Goal: Task Accomplishment & Management: Complete application form

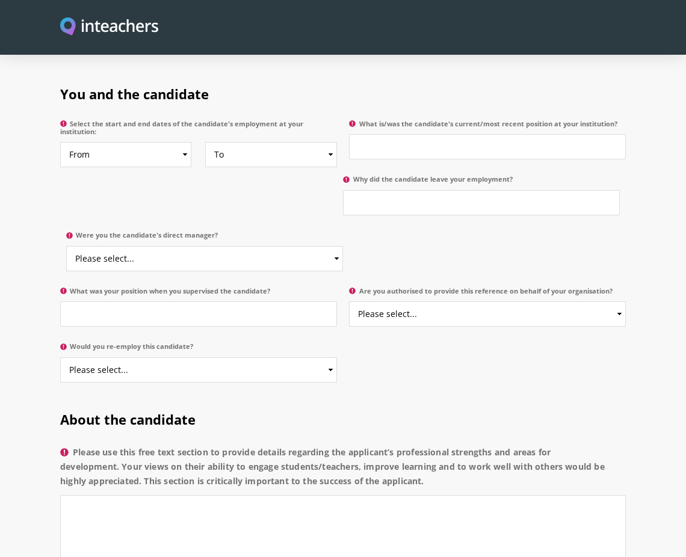
scroll to position [601, 0]
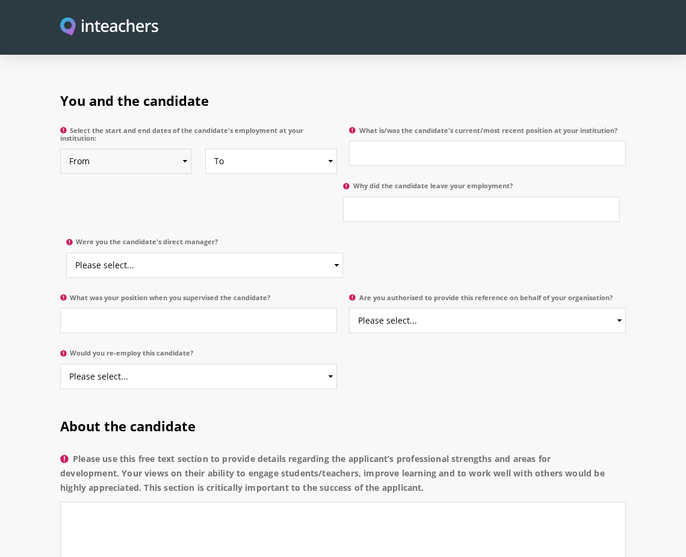
click at [146, 149] on select "From 2025 2024 2023 2022 2021 2020 2019 2018 2017 2016 2015 2014 2013 2012 2011…" at bounding box center [126, 161] width 132 height 25
select select "2003"
click at [60, 149] on select "From 2025 2024 2023 2022 2021 2020 2019 2018 2017 2016 2015 2014 2013 2012 2011…" at bounding box center [126, 161] width 132 height 25
click at [242, 149] on select "To Currently 2025 2024 2023 2022 2021 2020 2019 2018 2017 2016 2015 2014 2013 2…" at bounding box center [271, 161] width 132 height 25
select select "2006"
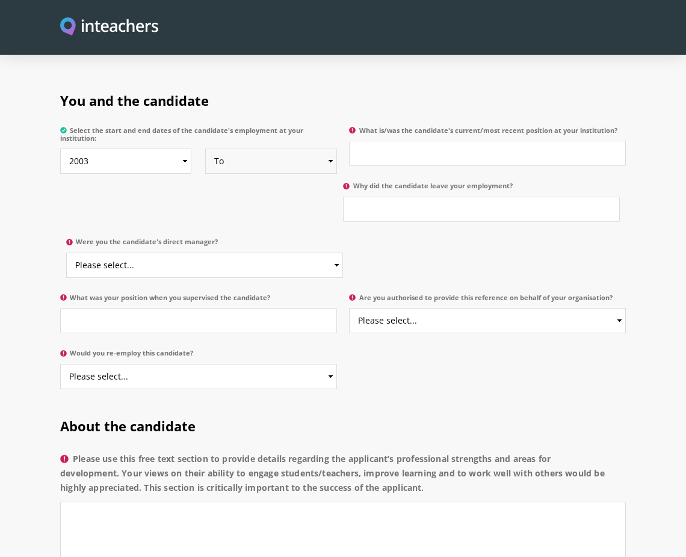
click at [205, 149] on select "To Currently 2025 2024 2023 2022 2021 2020 2019 2018 2017 2016 2015 2014 2013 2…" at bounding box center [271, 161] width 132 height 25
click at [394, 141] on input "What is/was the candidate's current/most recent position at your institution?" at bounding box center [487, 153] width 277 height 25
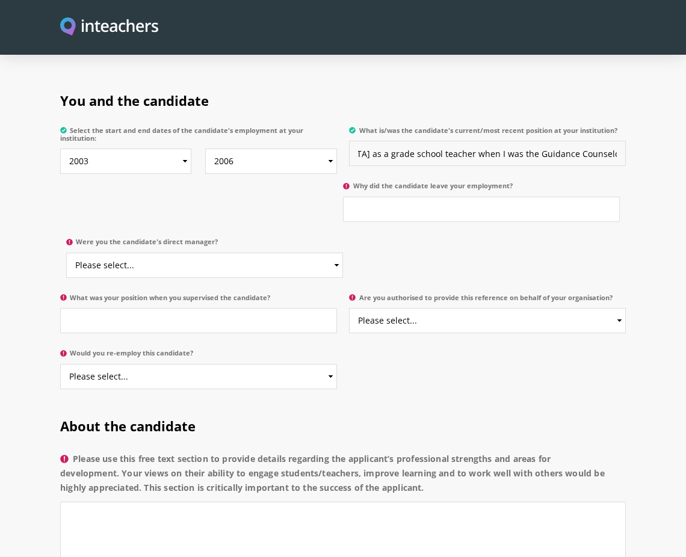
scroll to position [0, 636]
type input "[PERSON_NAME] served in Kids Ministry when I was the Kids Ministry Director. At…"
click at [375, 197] on input "Why did the candidate leave your employment?" at bounding box center [481, 209] width 277 height 25
type input "C"
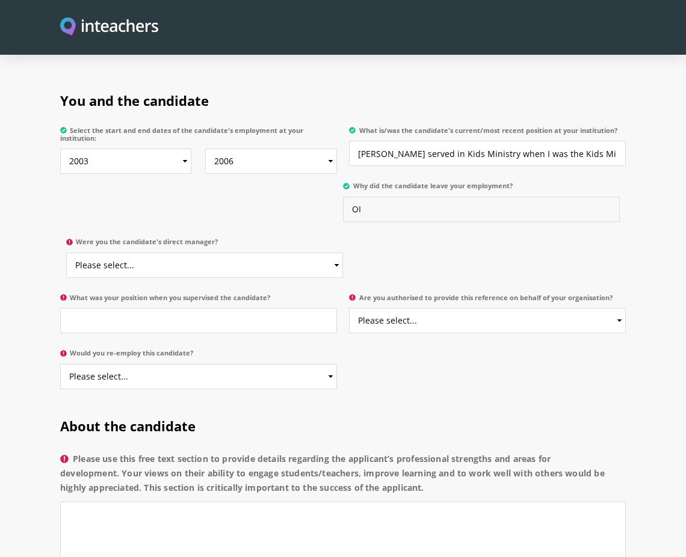
type input "O"
type input "In [DATE], [PERSON_NAME] resigned because after she got married to her husband …"
click at [194, 253] on select "Please select... Yes No" at bounding box center [204, 265] width 277 height 25
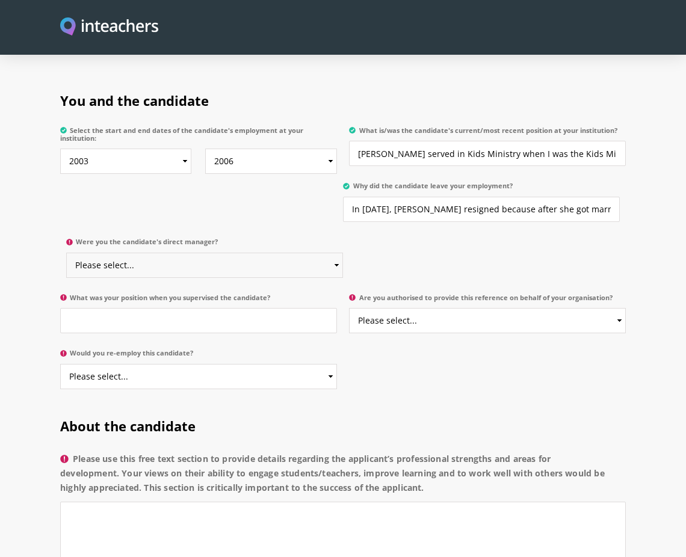
select select "Yes"
click at [66, 253] on select "Please select... Yes No" at bounding box center [204, 265] width 277 height 25
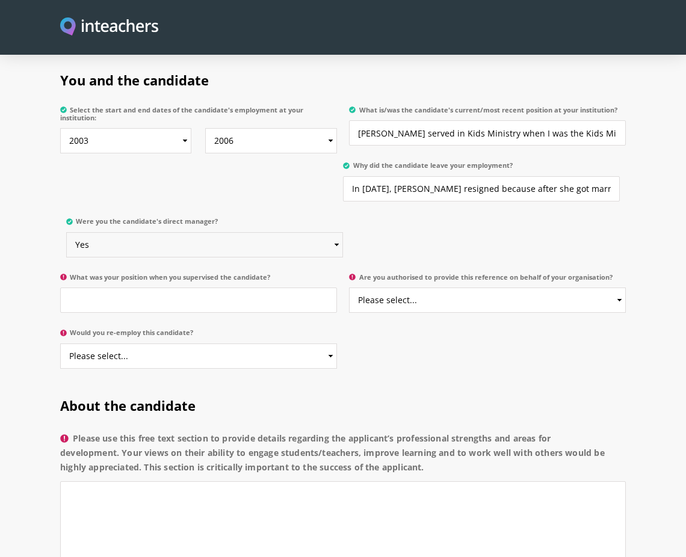
scroll to position [624, 0]
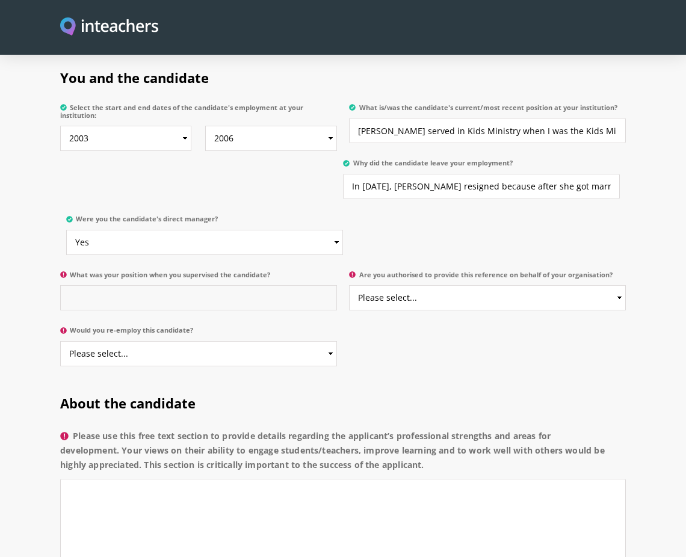
click at [189, 285] on input "What was your position when you supervised the candidate?" at bounding box center [198, 297] width 277 height 25
type input "Kids Ministry"
click at [138, 230] on select "Please select... Yes No" at bounding box center [204, 242] width 277 height 25
select select "No"
click at [66, 230] on select "Please select... Yes No" at bounding box center [204, 242] width 277 height 25
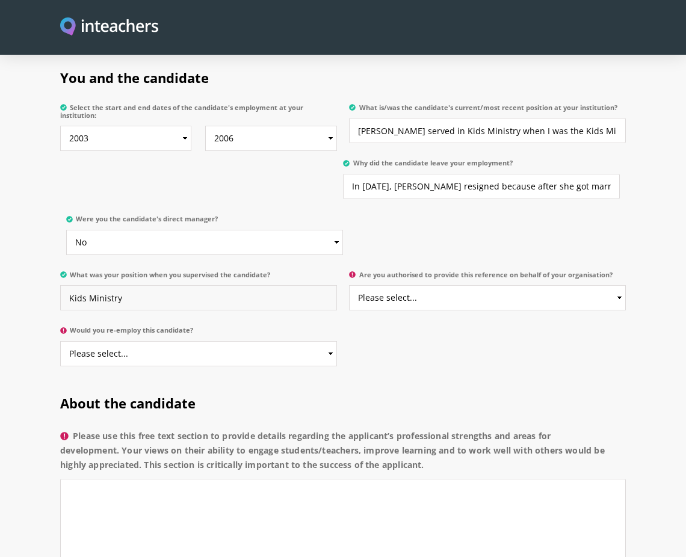
click at [130, 285] on input "Kids Ministry" at bounding box center [198, 297] width 277 height 25
type input "Guidance Counselor at [GEOGRAPHIC_DATA][DEMOGRAPHIC_DATA]"
click at [400, 285] on select "Please select... Yes No" at bounding box center [487, 297] width 277 height 25
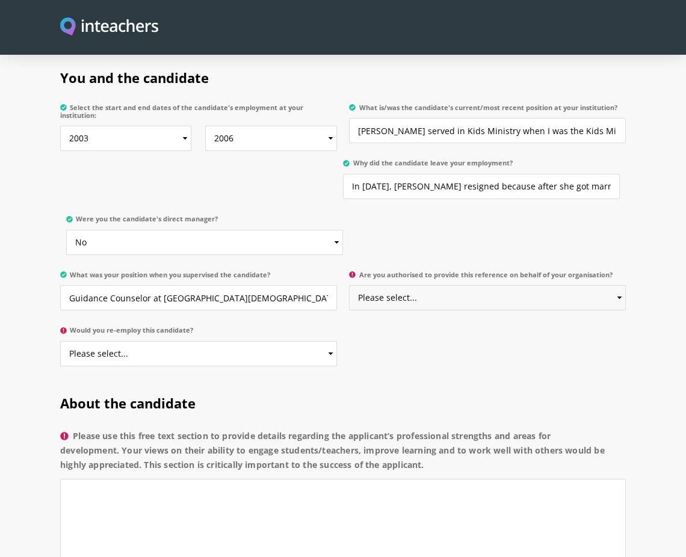
select select "Yes"
click at [349, 285] on select "Please select... Yes No" at bounding box center [487, 297] width 277 height 25
click at [201, 341] on select "Please select... Yes No" at bounding box center [198, 353] width 277 height 25
select select "Yes"
click at [60, 341] on select "Please select... Yes No" at bounding box center [198, 353] width 277 height 25
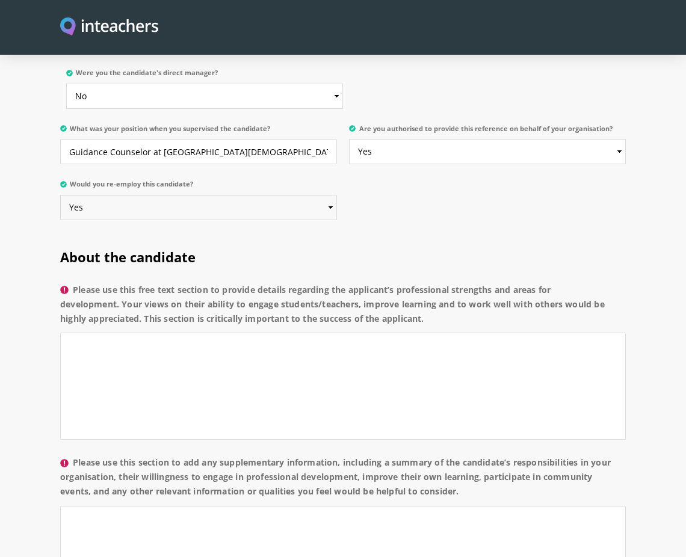
scroll to position [771, 0]
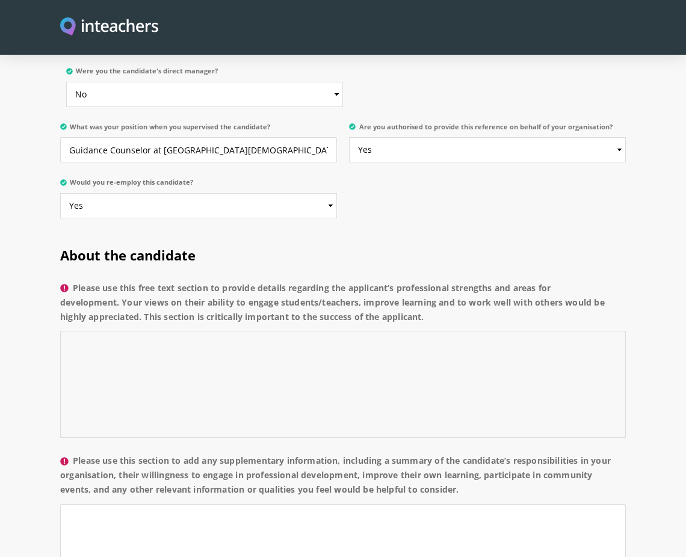
click at [209, 336] on textarea "Please use this free text section to provide details regarding the applicant’s …" at bounding box center [342, 384] width 565 height 107
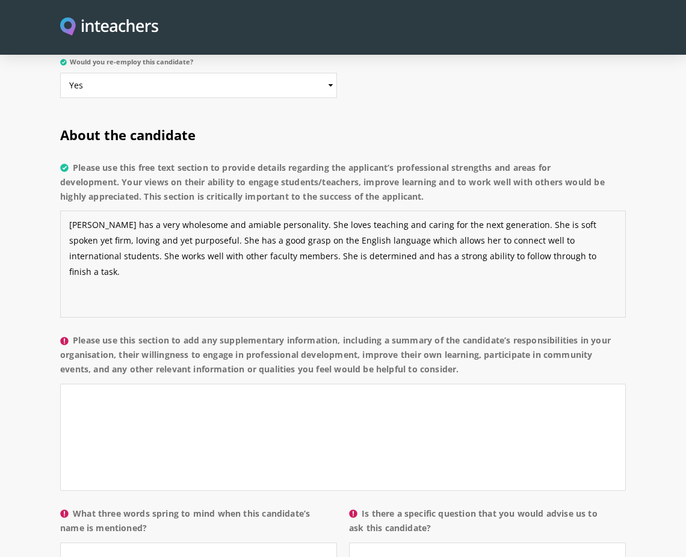
scroll to position [895, 0]
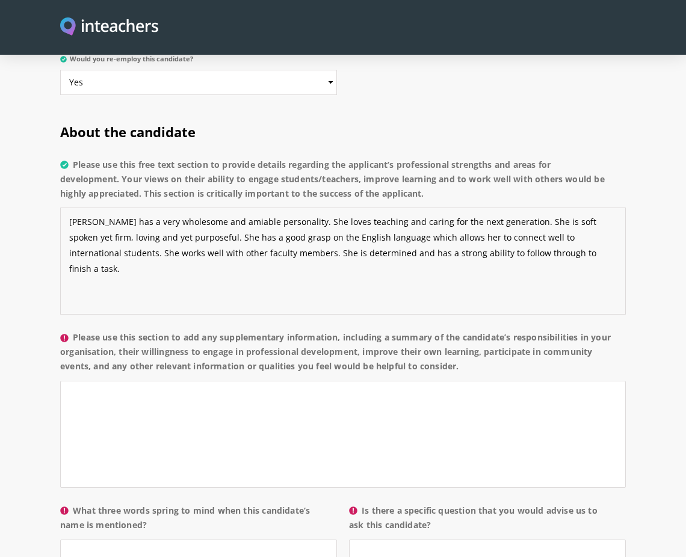
type textarea "[PERSON_NAME] has a very wholesome and amiable personality. She loves teaching …"
click at [174, 381] on textarea "Please use this section to add any supplementary information, including a summa…" at bounding box center [342, 434] width 565 height 107
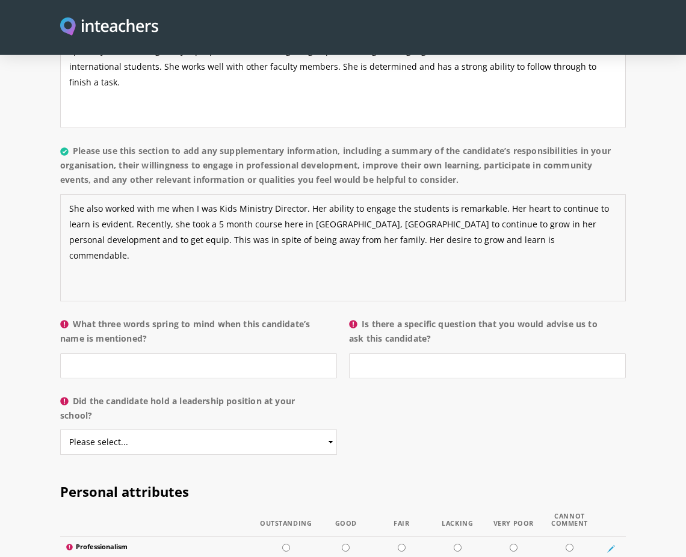
scroll to position [1107, 0]
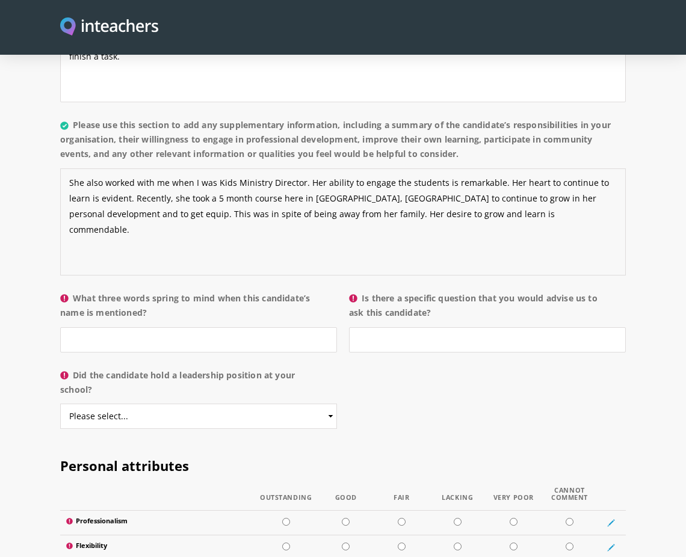
type textarea "She also worked with me when I was Kids Ministry Director. Her ability to engag…"
click at [139, 327] on input "What three words spring to mind when this candidate’s name is mentioned?" at bounding box center [198, 339] width 277 height 25
type input "Kind, effective and caring"
click at [420, 327] on input "Is there a specific question that you would advise us to ask this candidate?" at bounding box center [487, 339] width 277 height 25
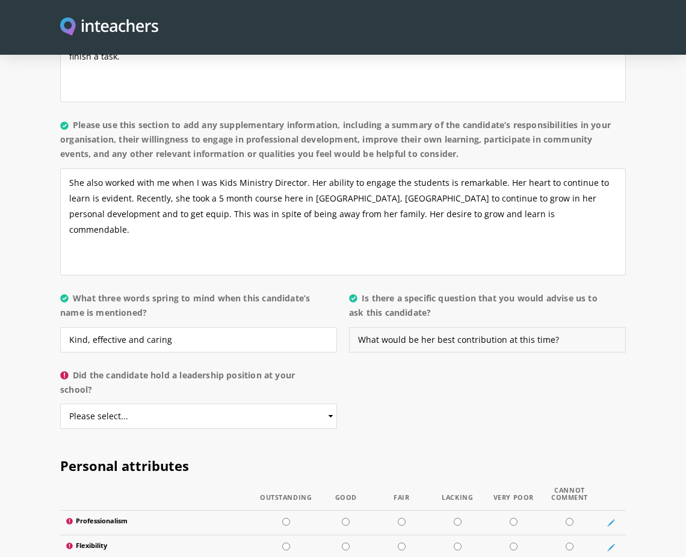
type input "What would be her best contribution at this time?"
click at [246, 408] on select "Please select... Yes No" at bounding box center [198, 415] width 277 height 25
click at [60, 403] on select "Please select... Yes No" at bounding box center [198, 415] width 277 height 25
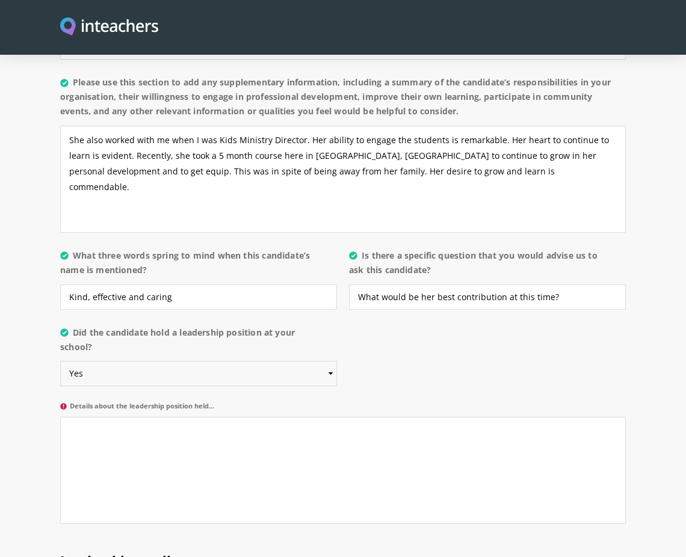
scroll to position [1155, 0]
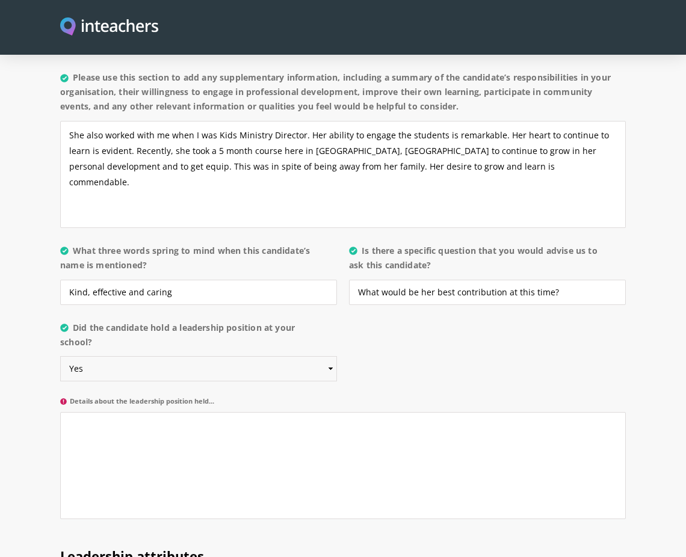
click at [210, 357] on select "Please select... Yes No" at bounding box center [198, 368] width 277 height 25
select select "No"
click at [60, 356] on select "Please select... Yes No" at bounding box center [198, 368] width 277 height 25
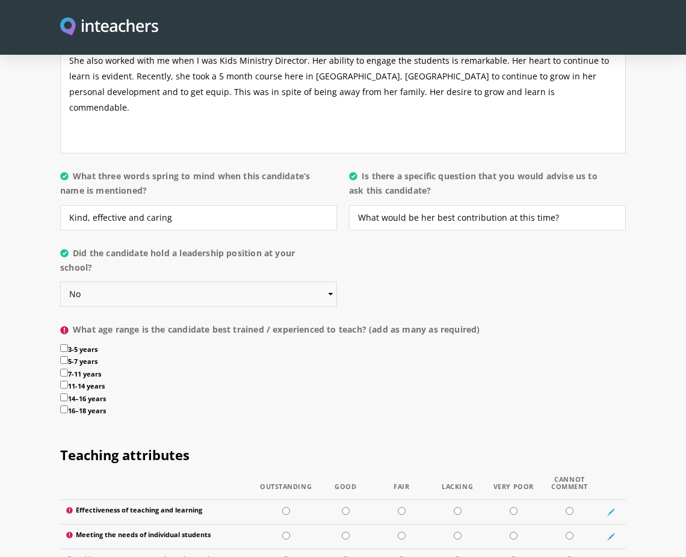
scroll to position [1233, 0]
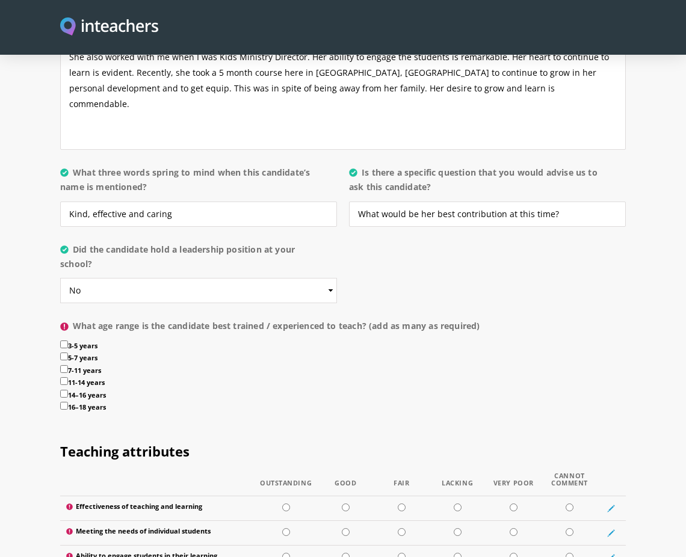
click at [64, 365] on input "7-11 years" at bounding box center [64, 369] width 8 height 8
checkbox input "true"
click at [63, 352] on input "5-7 years" at bounding box center [64, 356] width 8 height 8
checkbox input "true"
click at [61, 377] on input "11-14 years" at bounding box center [64, 381] width 8 height 8
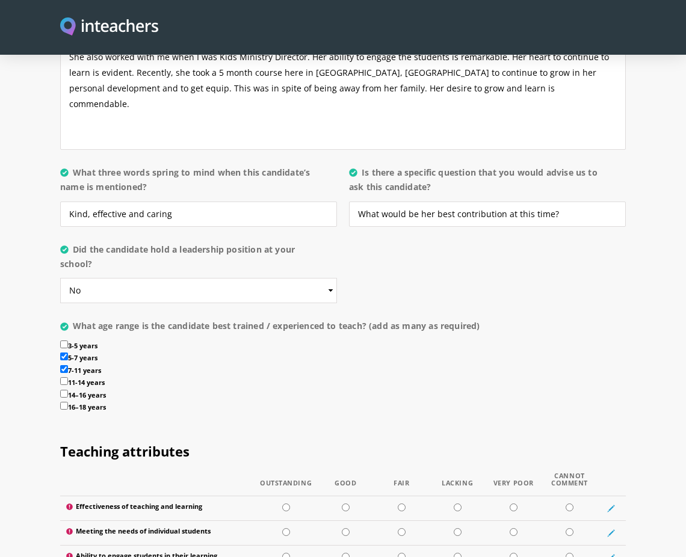
checkbox input "true"
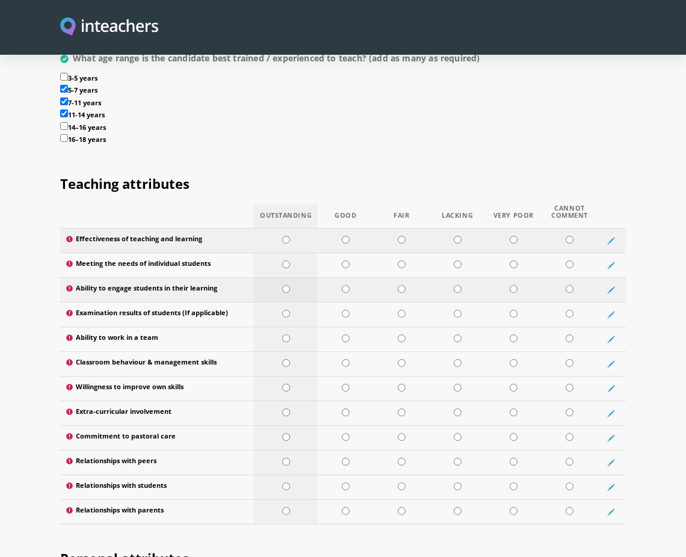
scroll to position [1506, 0]
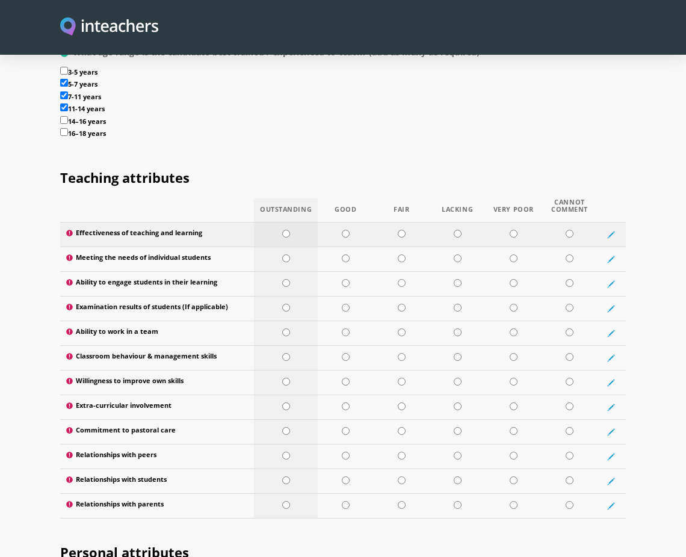
click at [285, 230] on input "radio" at bounding box center [286, 234] width 8 height 8
radio input "true"
click at [346, 254] on input "radio" at bounding box center [346, 258] width 8 height 8
radio input "true"
click at [344, 279] on input "radio" at bounding box center [346, 283] width 8 height 8
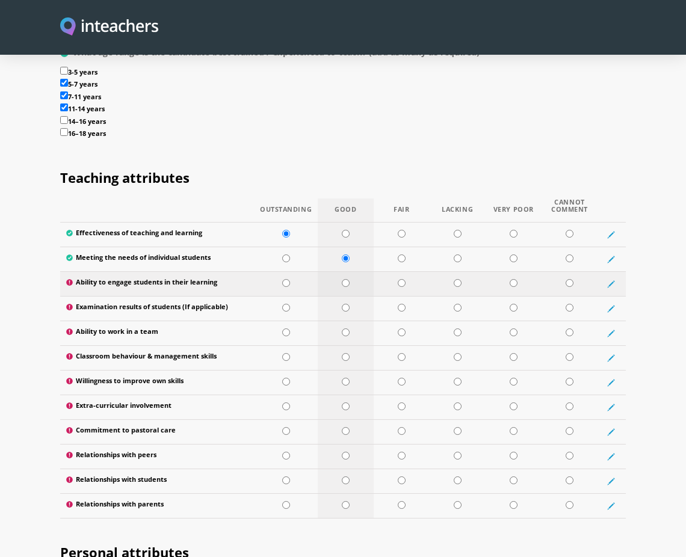
radio input "true"
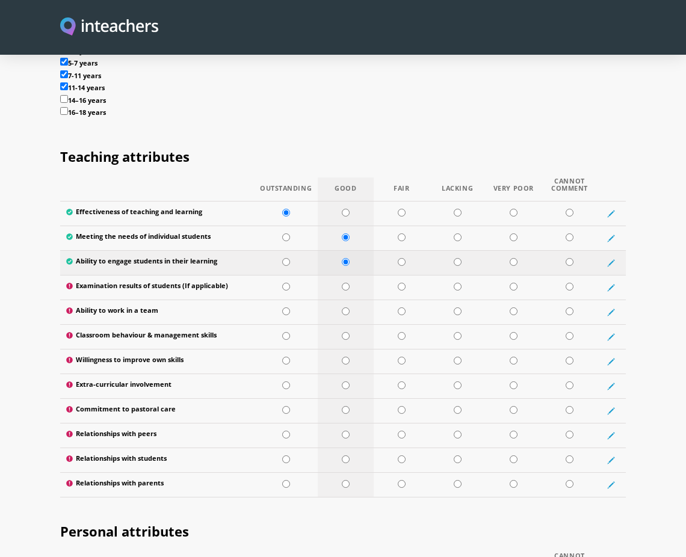
scroll to position [1528, 0]
click at [344, 282] on input "radio" at bounding box center [346, 286] width 8 height 8
radio input "true"
click at [346, 282] on input "radio" at bounding box center [346, 286] width 8 height 8
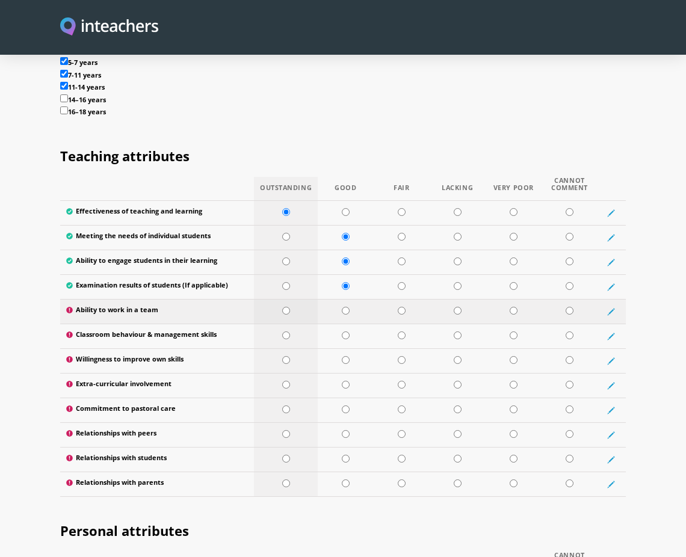
click at [287, 307] on input "radio" at bounding box center [286, 311] width 8 height 8
radio input "true"
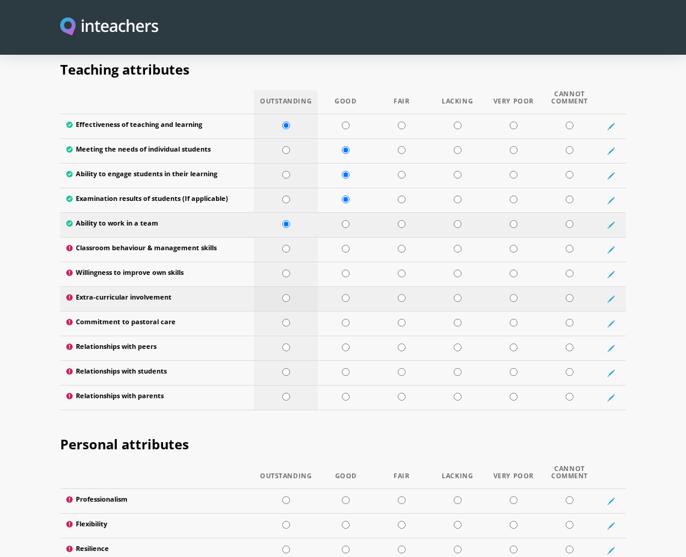
scroll to position [1617, 0]
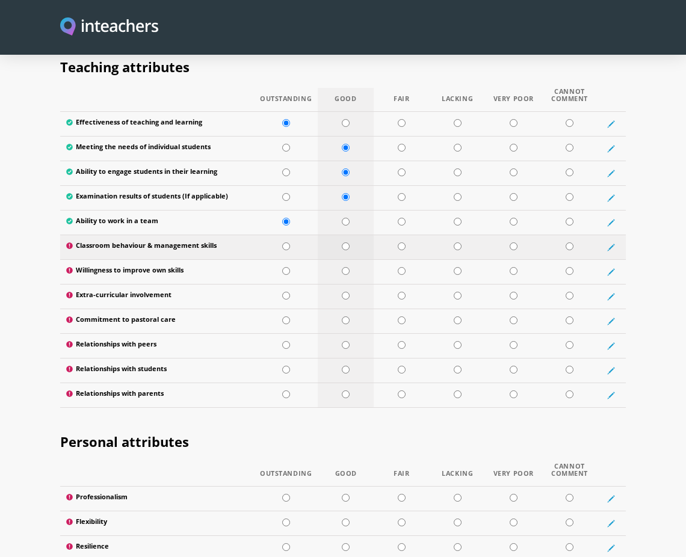
click at [347, 242] on input "radio" at bounding box center [346, 246] width 8 height 8
radio input "true"
click at [283, 267] on input "radio" at bounding box center [286, 271] width 8 height 8
radio input "true"
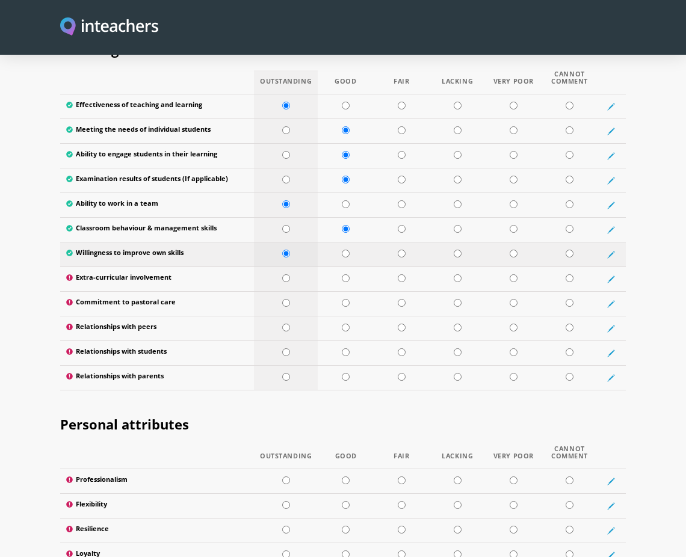
scroll to position [1638, 0]
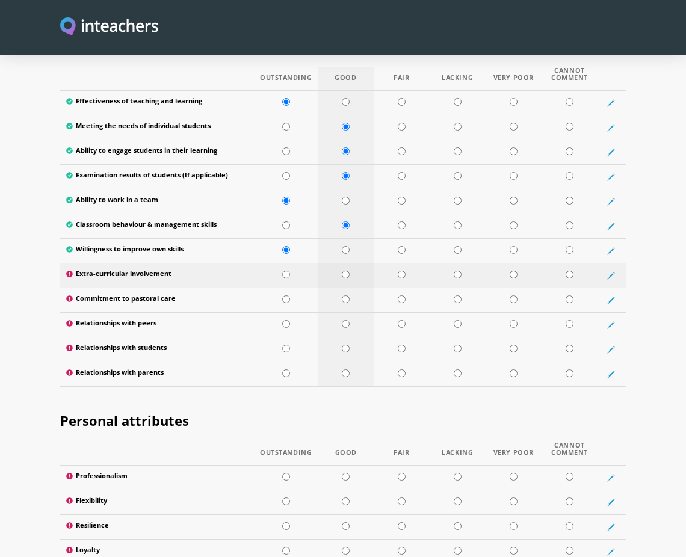
click at [346, 271] on input "radio" at bounding box center [346, 275] width 8 height 8
radio input "true"
click at [343, 295] on input "radio" at bounding box center [346, 299] width 8 height 8
radio input "true"
click at [285, 295] on input "radio" at bounding box center [286, 299] width 8 height 8
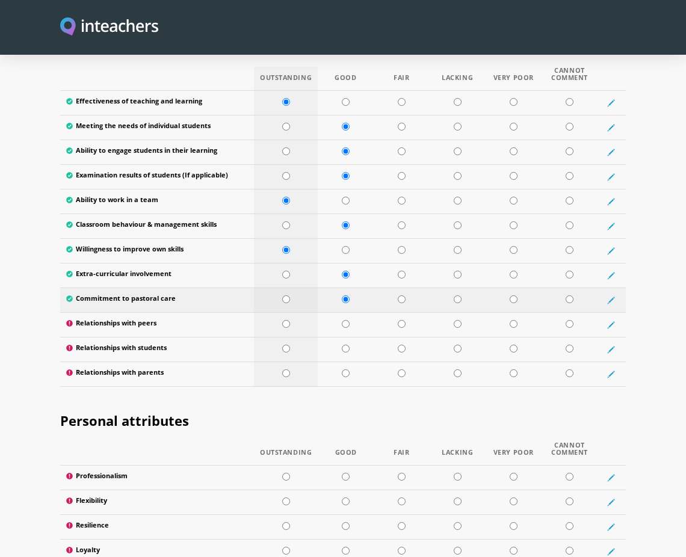
radio input "true"
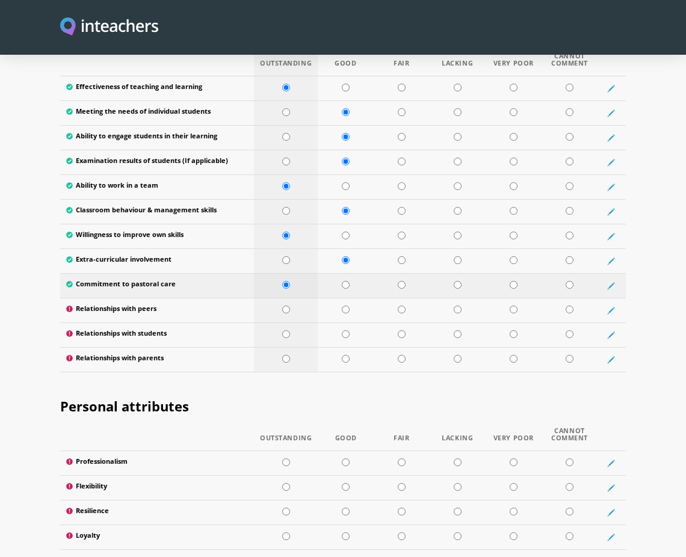
scroll to position [1658, 0]
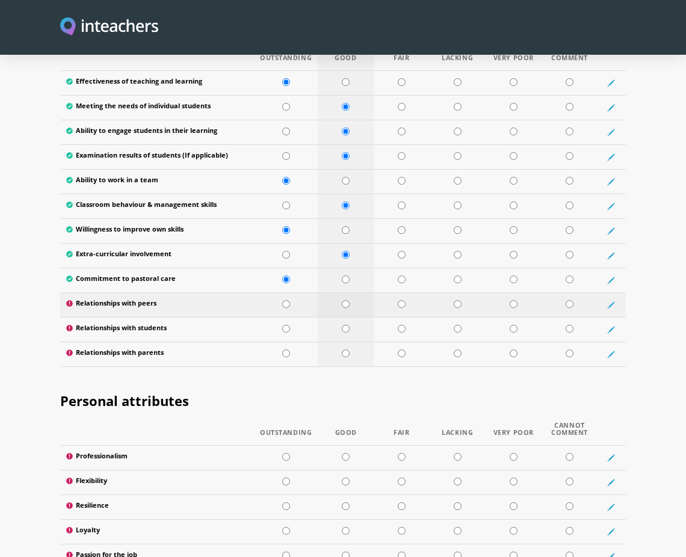
click at [342, 300] on input "radio" at bounding box center [346, 304] width 8 height 8
radio input "true"
click at [343, 325] on input "radio" at bounding box center [346, 329] width 8 height 8
radio input "true"
click at [286, 349] on input "radio" at bounding box center [286, 353] width 8 height 8
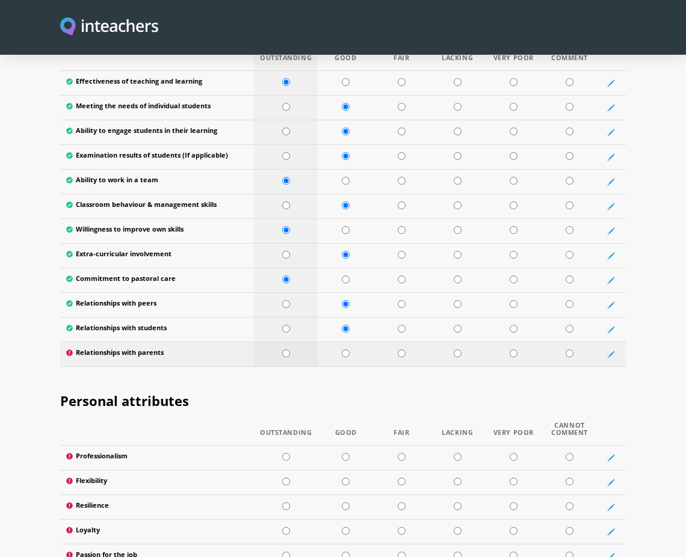
radio input "true"
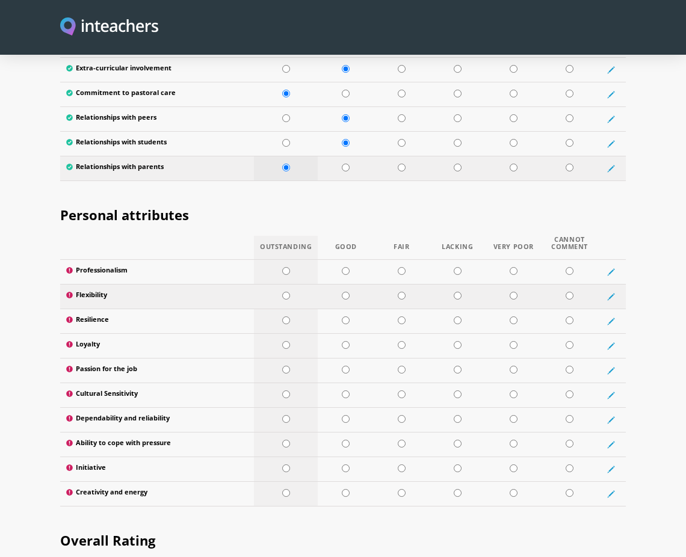
scroll to position [1859, 0]
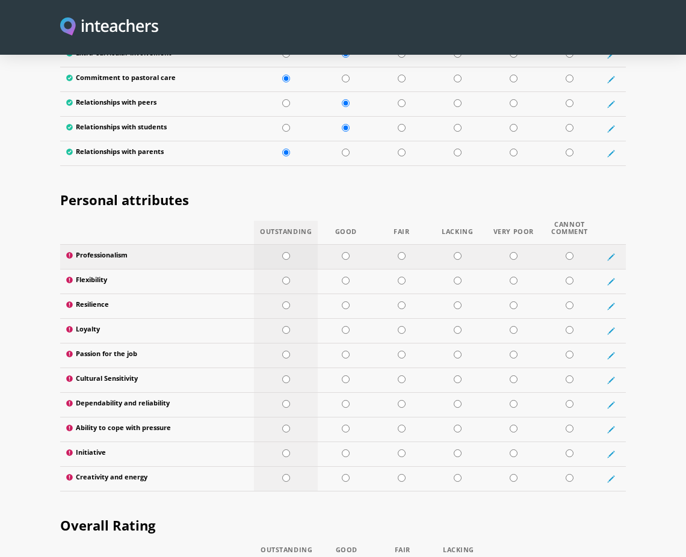
click at [285, 252] on input "radio" at bounding box center [286, 256] width 8 height 8
radio input "true"
click at [286, 277] on input "radio" at bounding box center [286, 281] width 8 height 8
radio input "true"
click at [288, 301] on input "radio" at bounding box center [286, 305] width 8 height 8
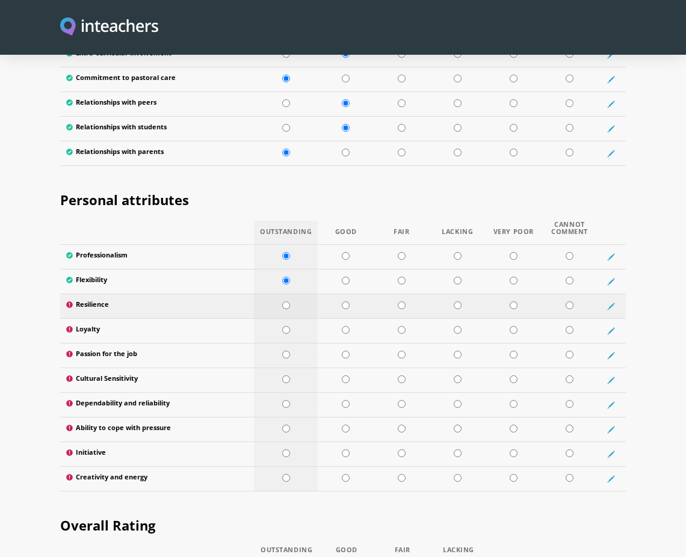
radio input "true"
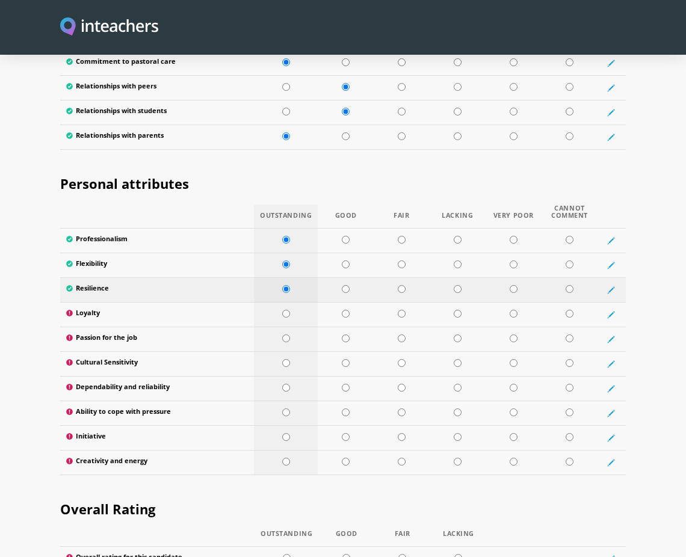
scroll to position [1877, 0]
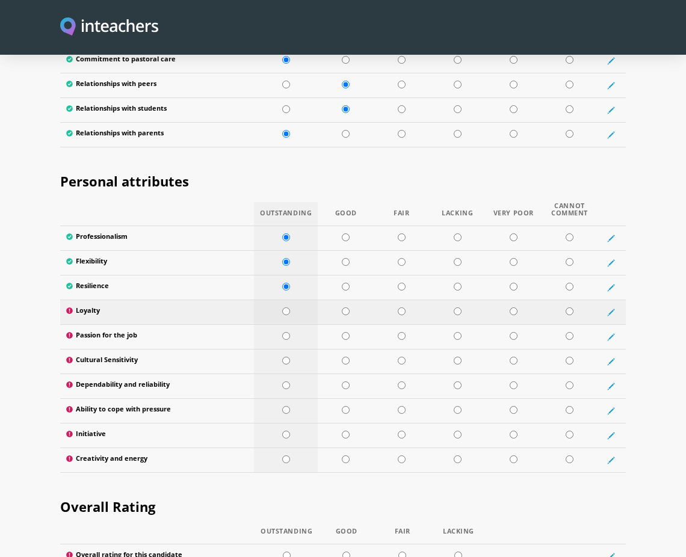
click at [286, 307] on input "radio" at bounding box center [286, 311] width 8 height 8
radio input "true"
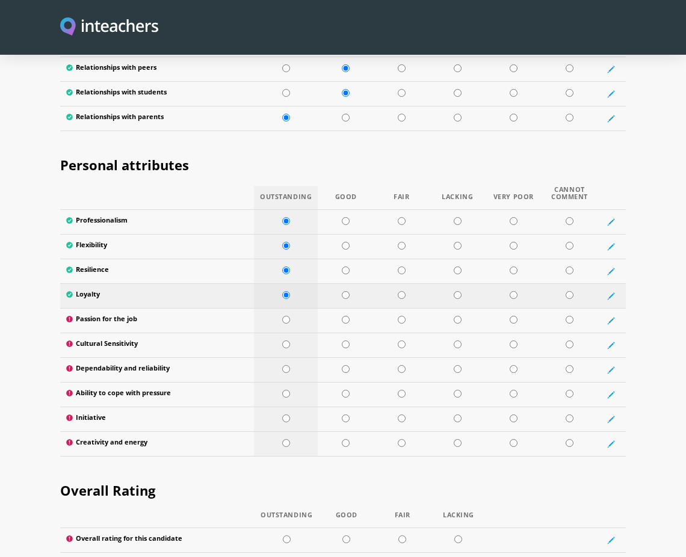
scroll to position [1916, 0]
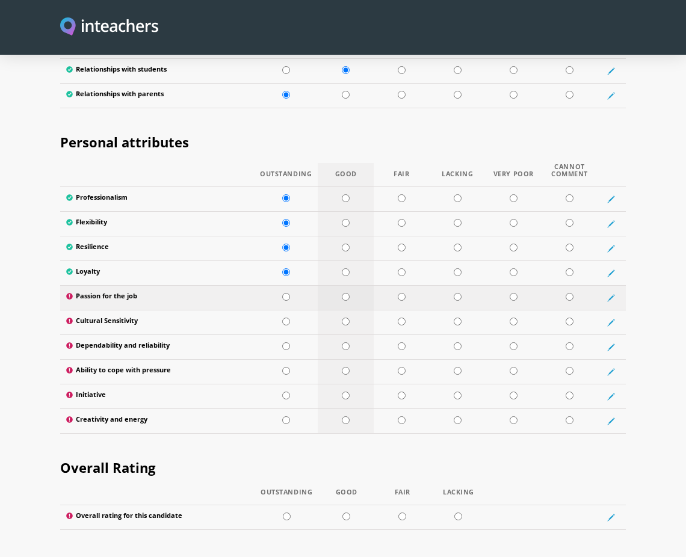
click at [343, 293] on input "radio" at bounding box center [346, 297] width 8 height 8
radio input "true"
click at [345, 317] on input "radio" at bounding box center [346, 321] width 8 height 8
radio input "true"
click at [287, 342] on input "radio" at bounding box center [286, 346] width 8 height 8
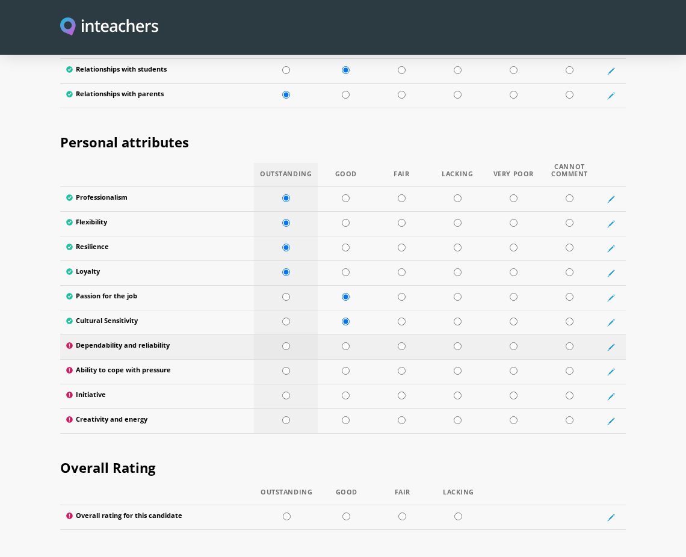
radio input "true"
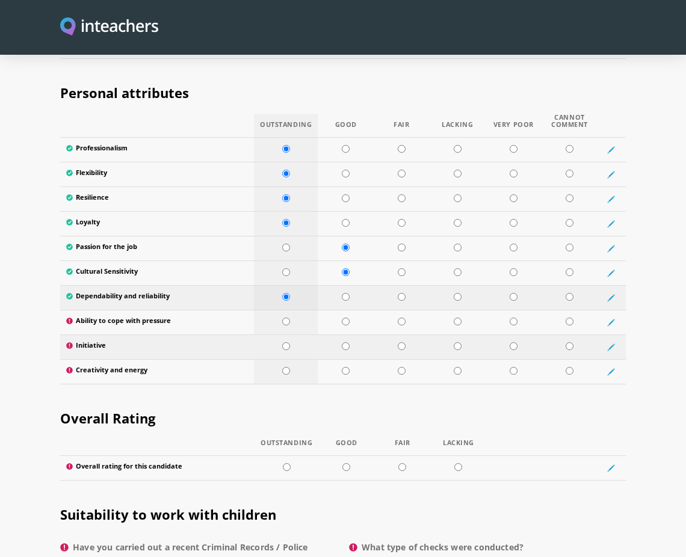
scroll to position [1972, 0]
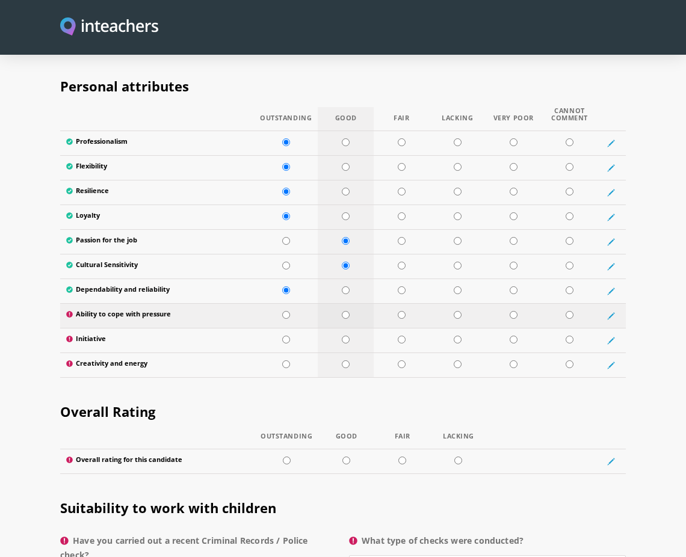
click at [345, 311] on input "radio" at bounding box center [346, 315] width 8 height 8
radio input "true"
click at [345, 336] on input "radio" at bounding box center [346, 340] width 8 height 8
radio input "true"
click at [344, 360] on input "radio" at bounding box center [346, 364] width 8 height 8
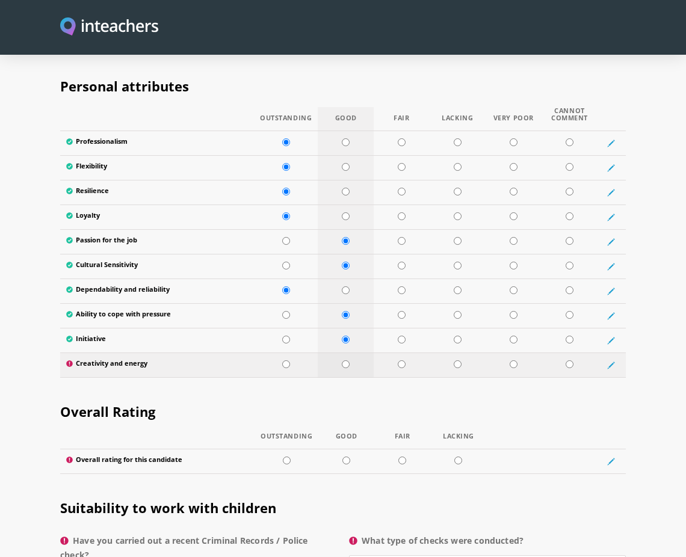
radio input "true"
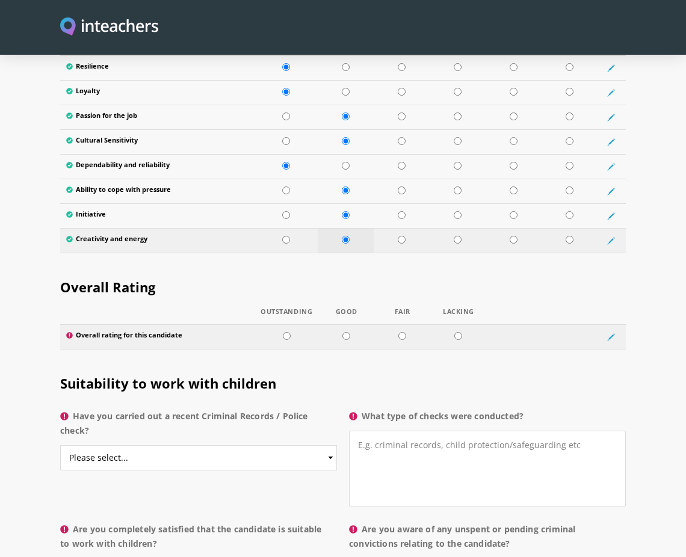
scroll to position [2099, 0]
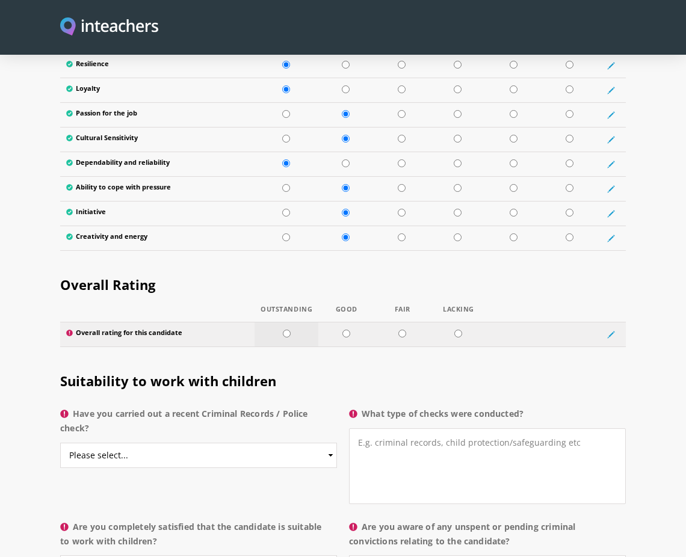
click at [285, 330] on input "radio" at bounding box center [287, 334] width 8 height 8
radio input "true"
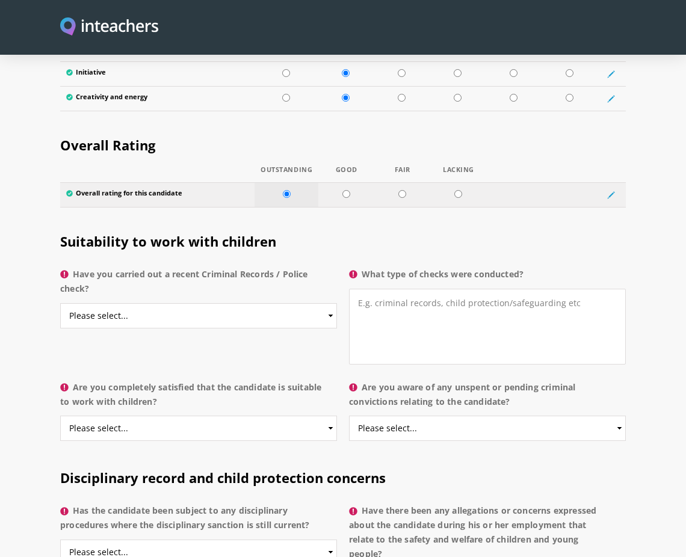
scroll to position [2242, 0]
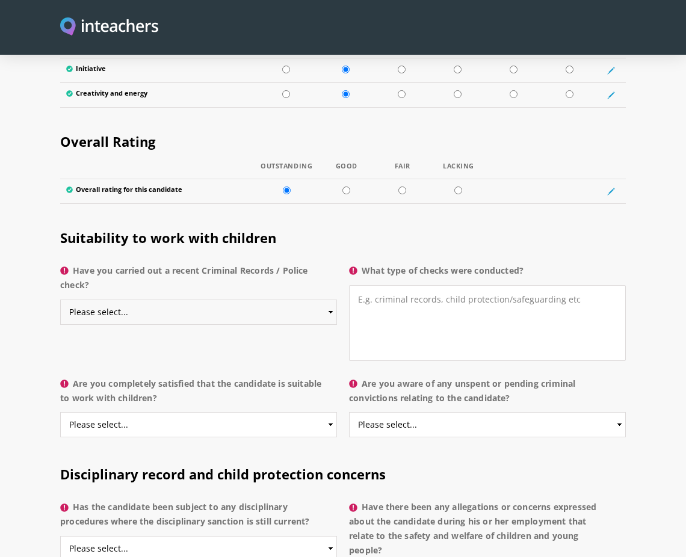
click at [265, 299] on select "Please select... Yes No Do not know" at bounding box center [198, 311] width 277 height 25
select select "Do not know"
click at [60, 299] on select "Please select... Yes No Do not know" at bounding box center [198, 311] width 277 height 25
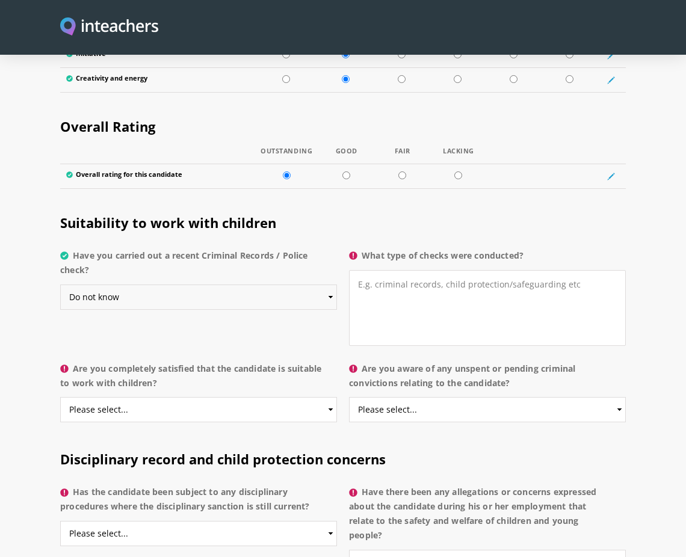
scroll to position [2259, 0]
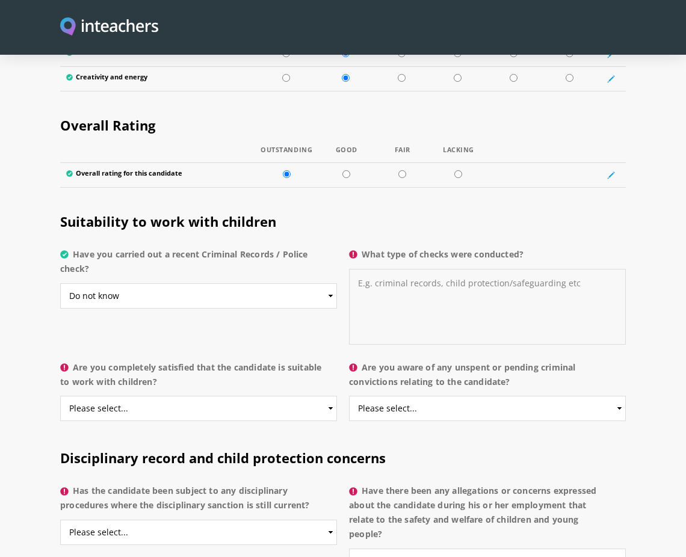
click at [374, 269] on textarea "What type of checks were conducted?" at bounding box center [487, 307] width 277 height 76
type textarea "j"
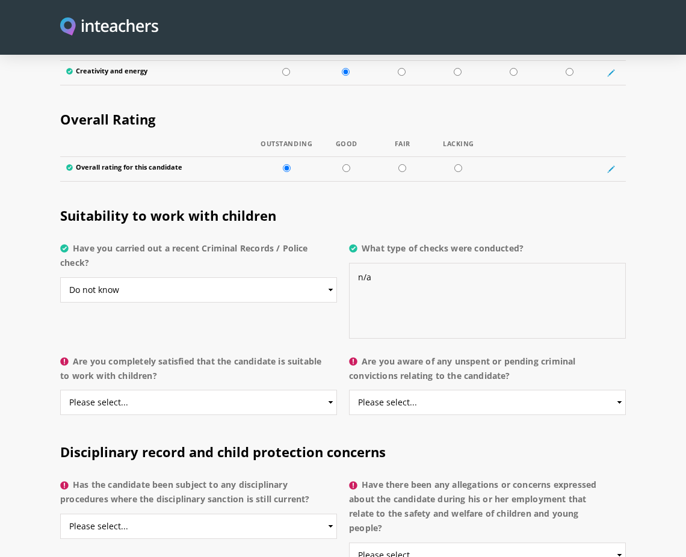
type textarea "n/a"
click at [226, 390] on select "Please select... Yes No Do not know" at bounding box center [198, 402] width 277 height 25
select select "Yes"
click at [60, 390] on select "Please select... Yes No Do not know" at bounding box center [198, 402] width 277 height 25
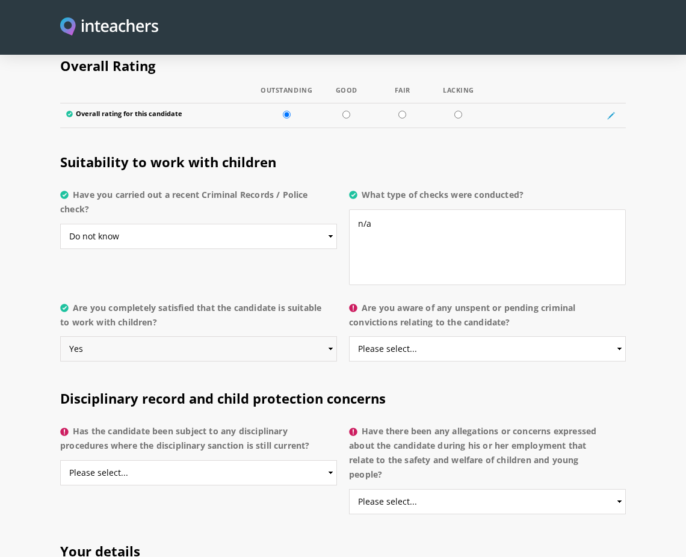
scroll to position [2333, 0]
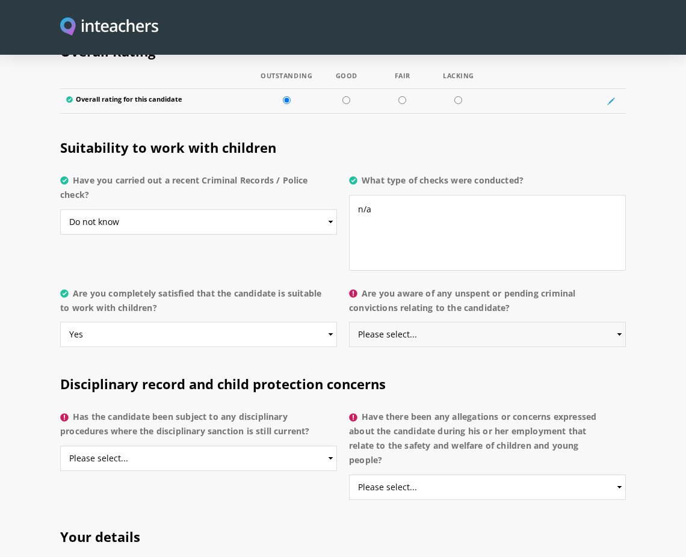
click at [413, 322] on select "Please select... Yes No Do not know" at bounding box center [487, 334] width 277 height 25
select select "No"
click at [349, 322] on select "Please select... Yes No Do not know" at bounding box center [487, 334] width 277 height 25
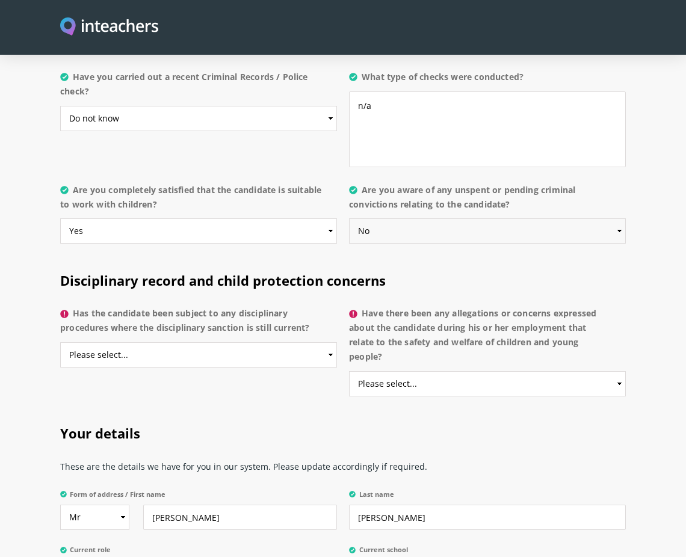
scroll to position [2442, 0]
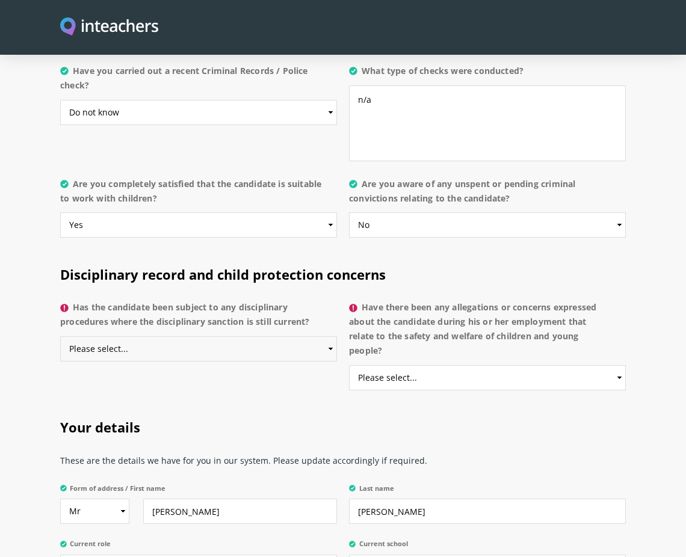
click at [221, 336] on select "Please select... Yes No Do not know" at bounding box center [198, 348] width 277 height 25
select select "No"
click at [60, 336] on select "Please select... Yes No Do not know" at bounding box center [198, 348] width 277 height 25
click at [384, 365] on select "Please select... Yes No Do not know" at bounding box center [487, 377] width 277 height 25
select select "No"
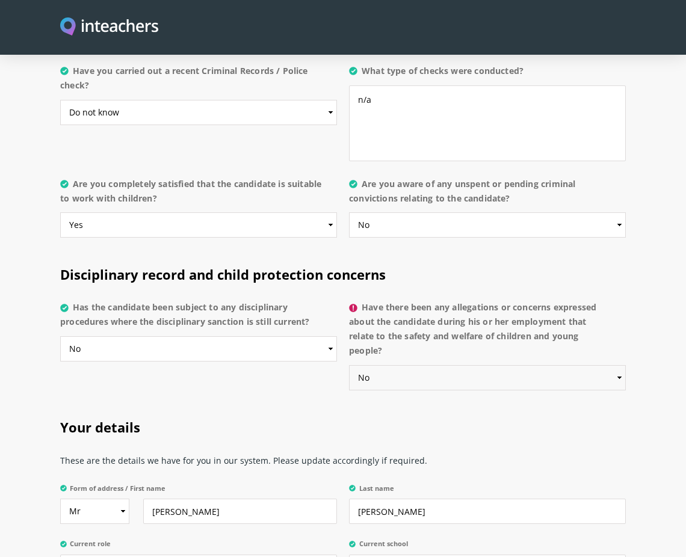
click at [349, 365] on select "Please select... Yes No Do not know" at bounding box center [487, 377] width 277 height 25
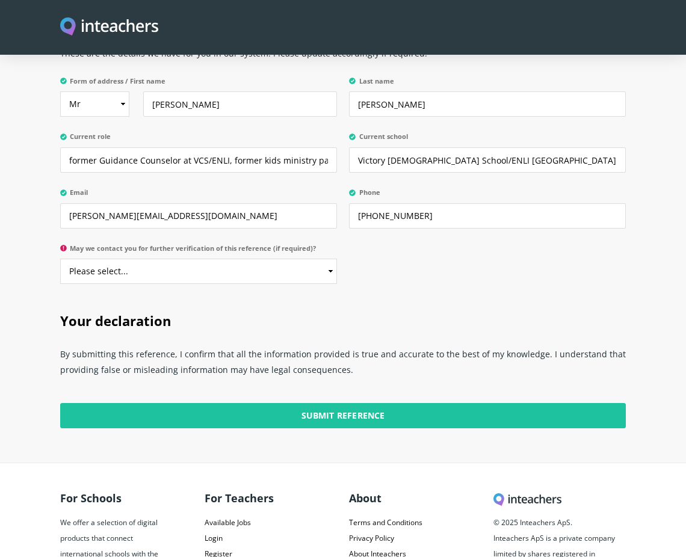
scroll to position [2859, 0]
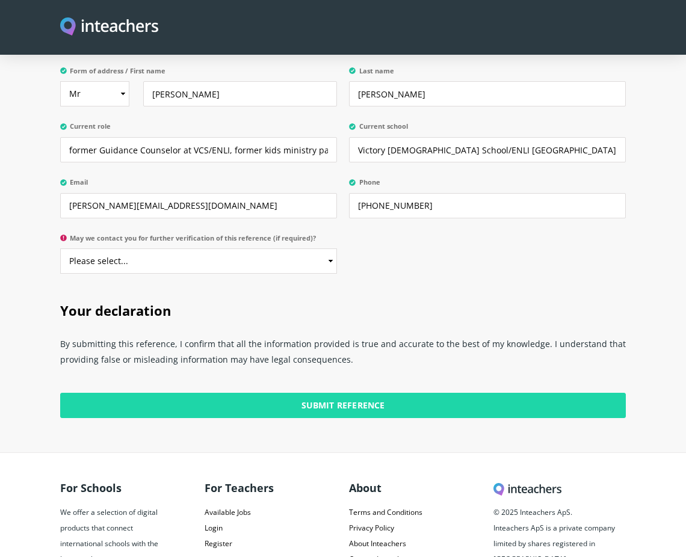
click at [365, 395] on input "Submit Reference" at bounding box center [342, 405] width 565 height 25
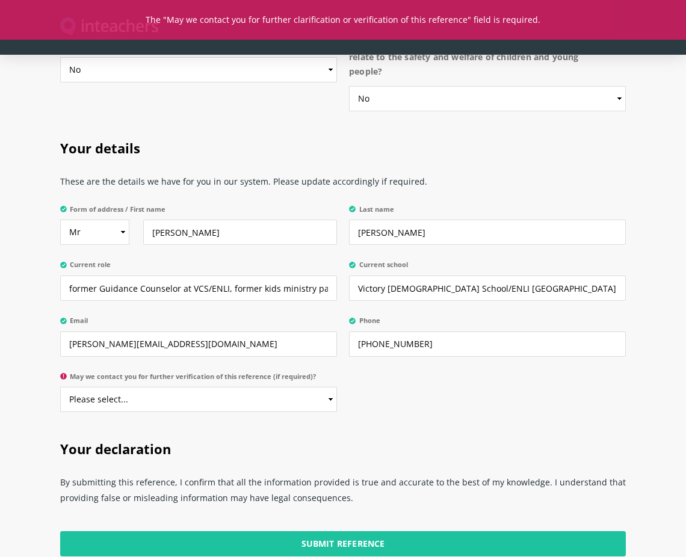
scroll to position [2725, 0]
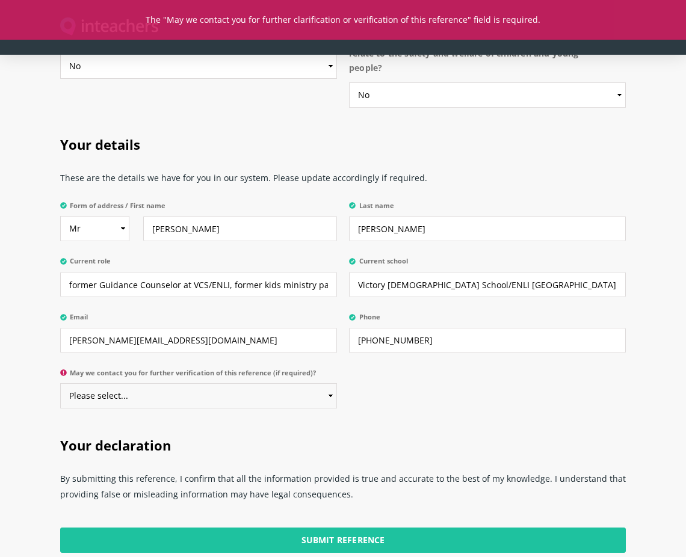
click at [271, 383] on select "Please select... Yes No" at bounding box center [198, 395] width 277 height 25
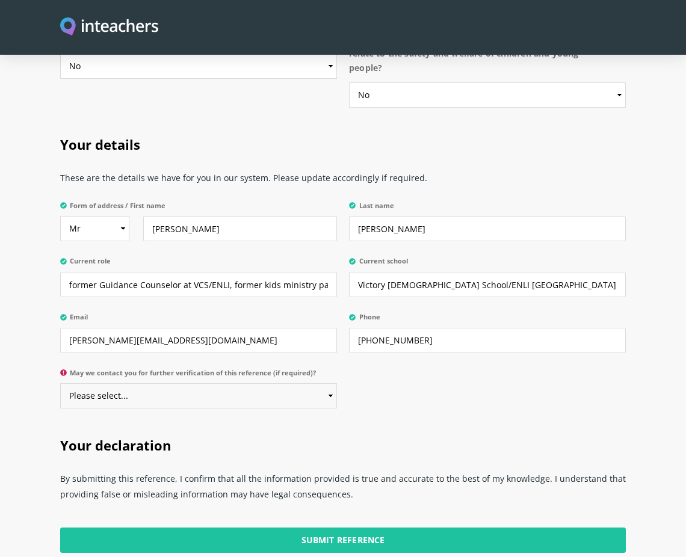
select select "Yes"
click at [60, 383] on select "Please select... Yes No" at bounding box center [198, 395] width 277 height 25
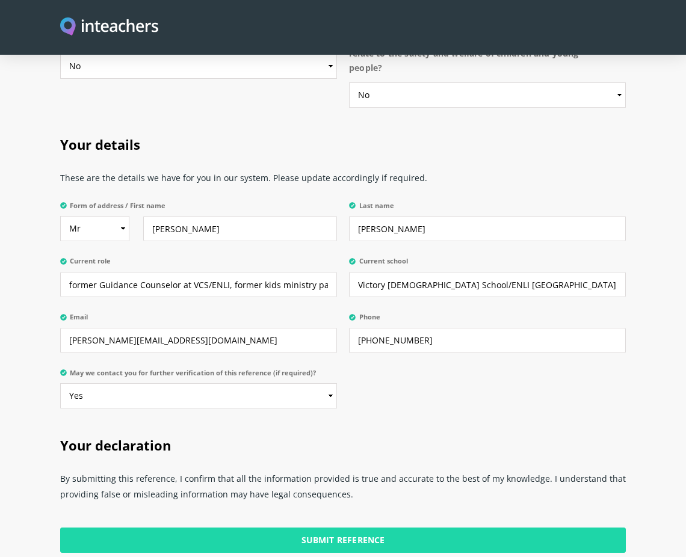
click at [351, 527] on input "Submit Reference" at bounding box center [342, 539] width 565 height 25
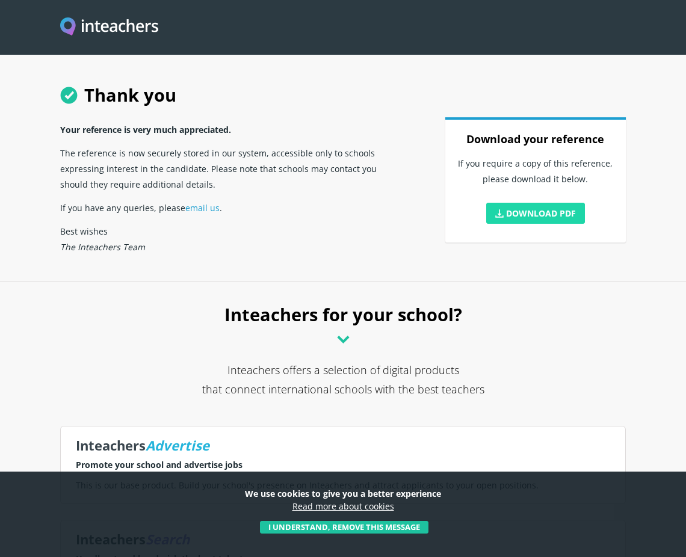
click at [545, 213] on link "Download PDF" at bounding box center [535, 213] width 99 height 21
